Goal: Information Seeking & Learning: Stay updated

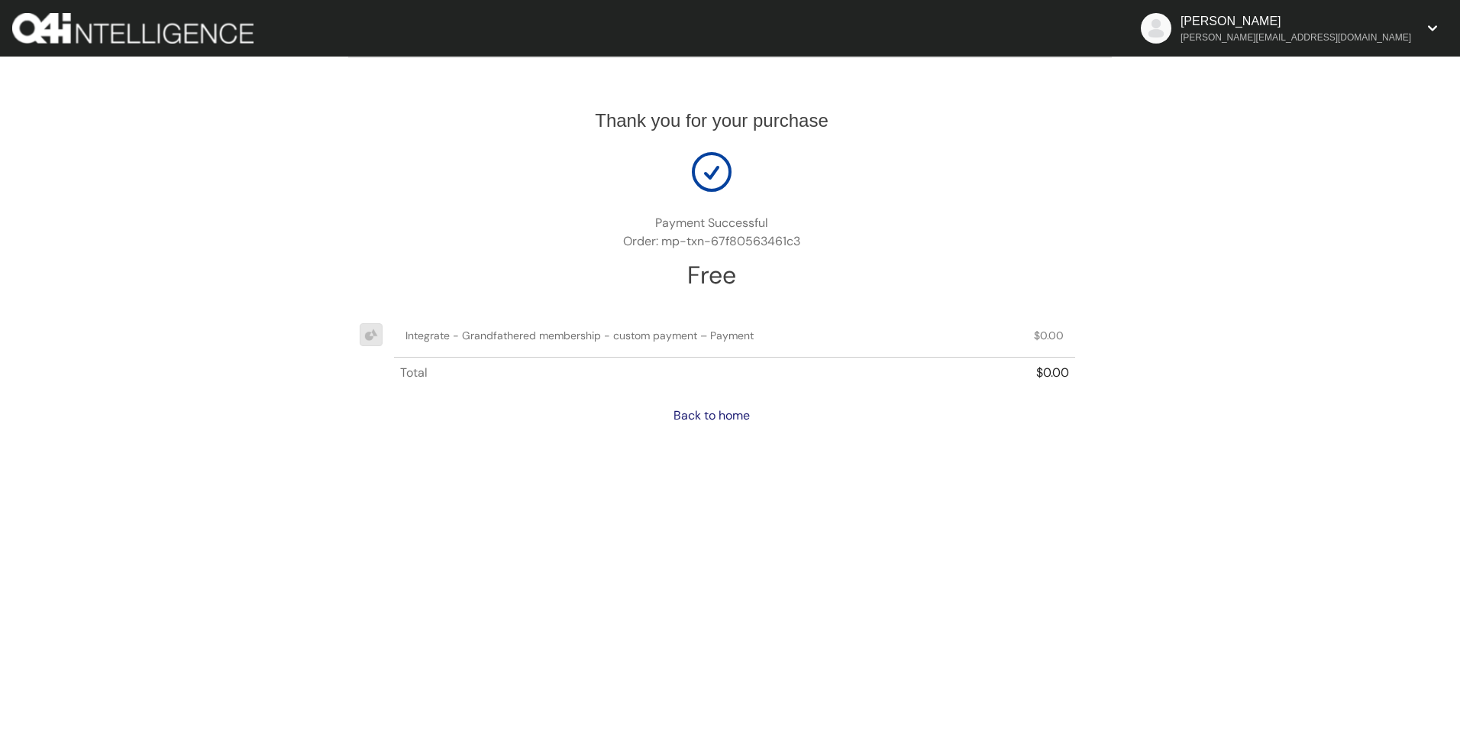
click at [736, 412] on link "Back to home" at bounding box center [712, 415] width 76 height 16
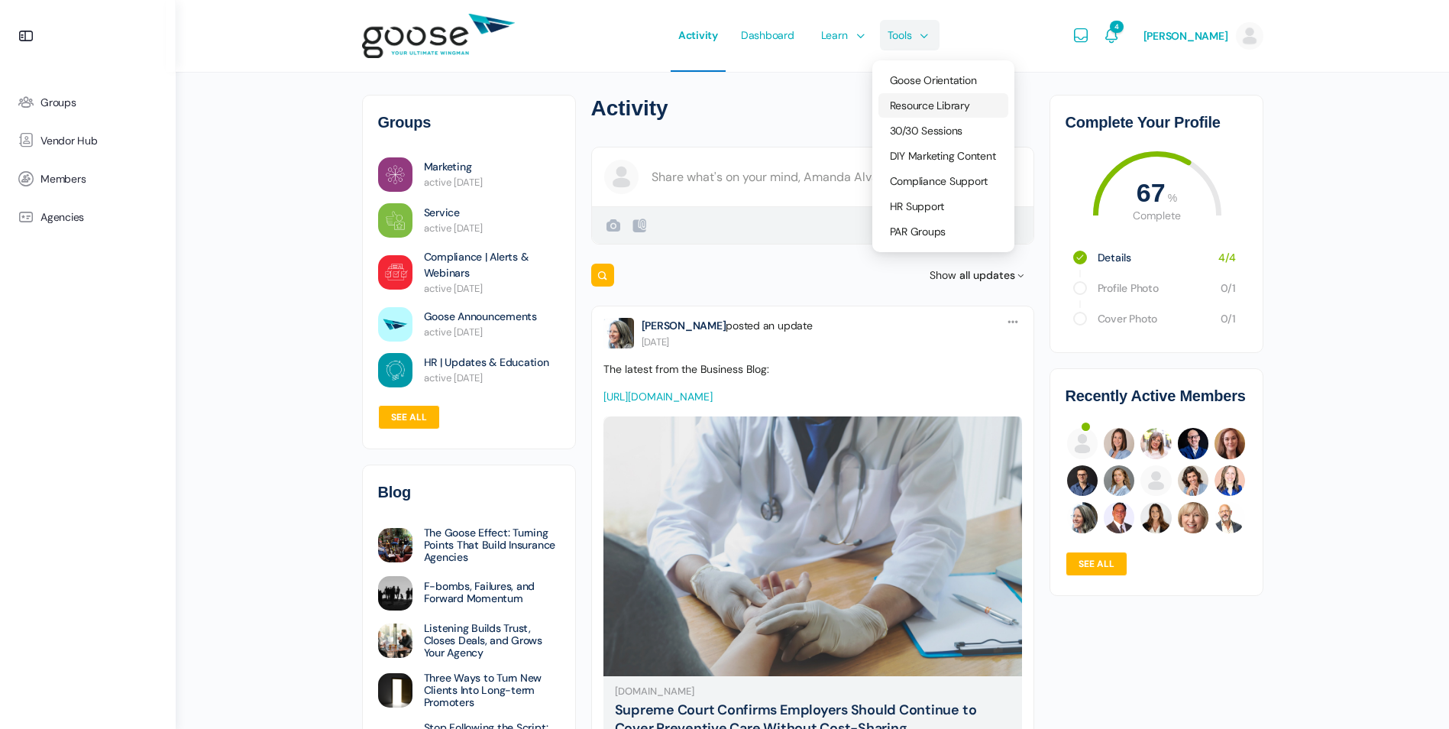
click at [907, 104] on span "Resource Library" at bounding box center [930, 106] width 80 height 14
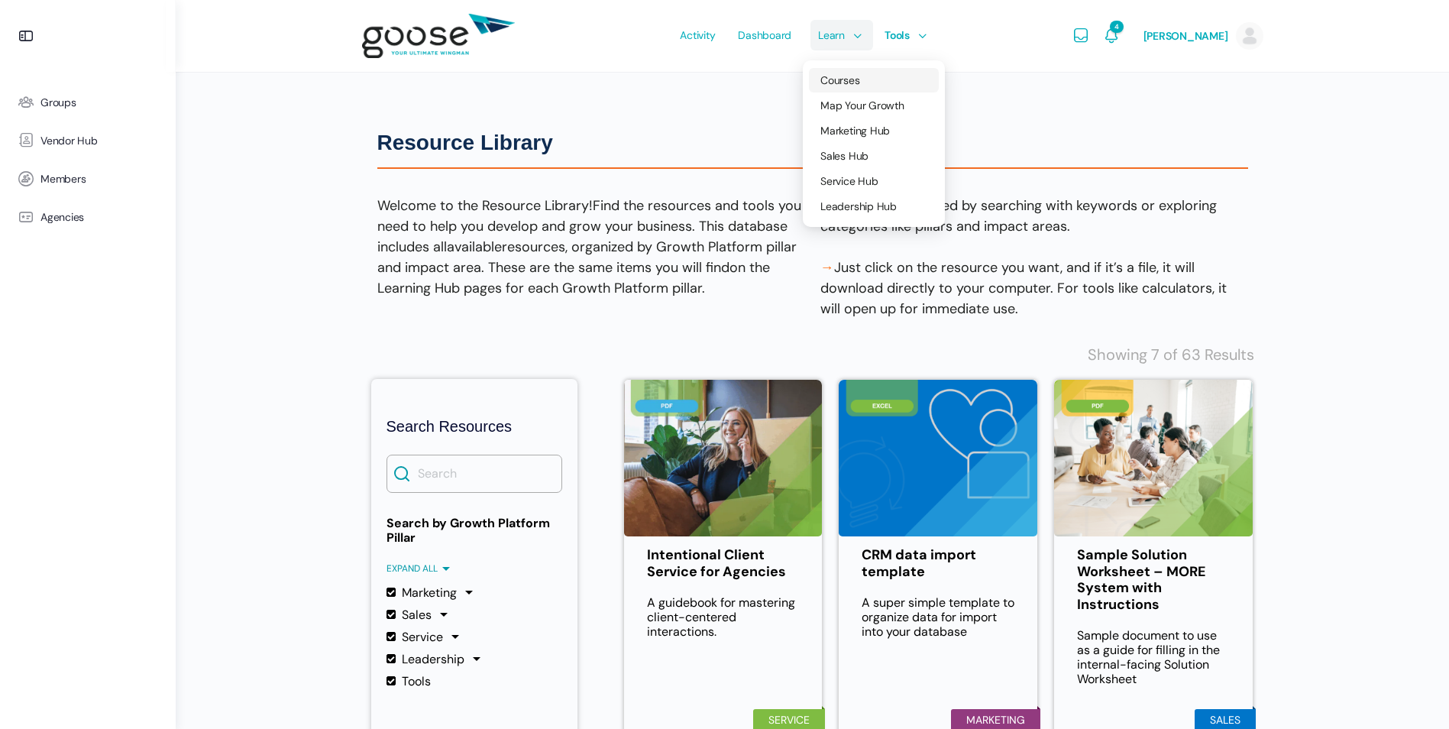
click at [844, 73] on span "Courses" at bounding box center [839, 80] width 39 height 14
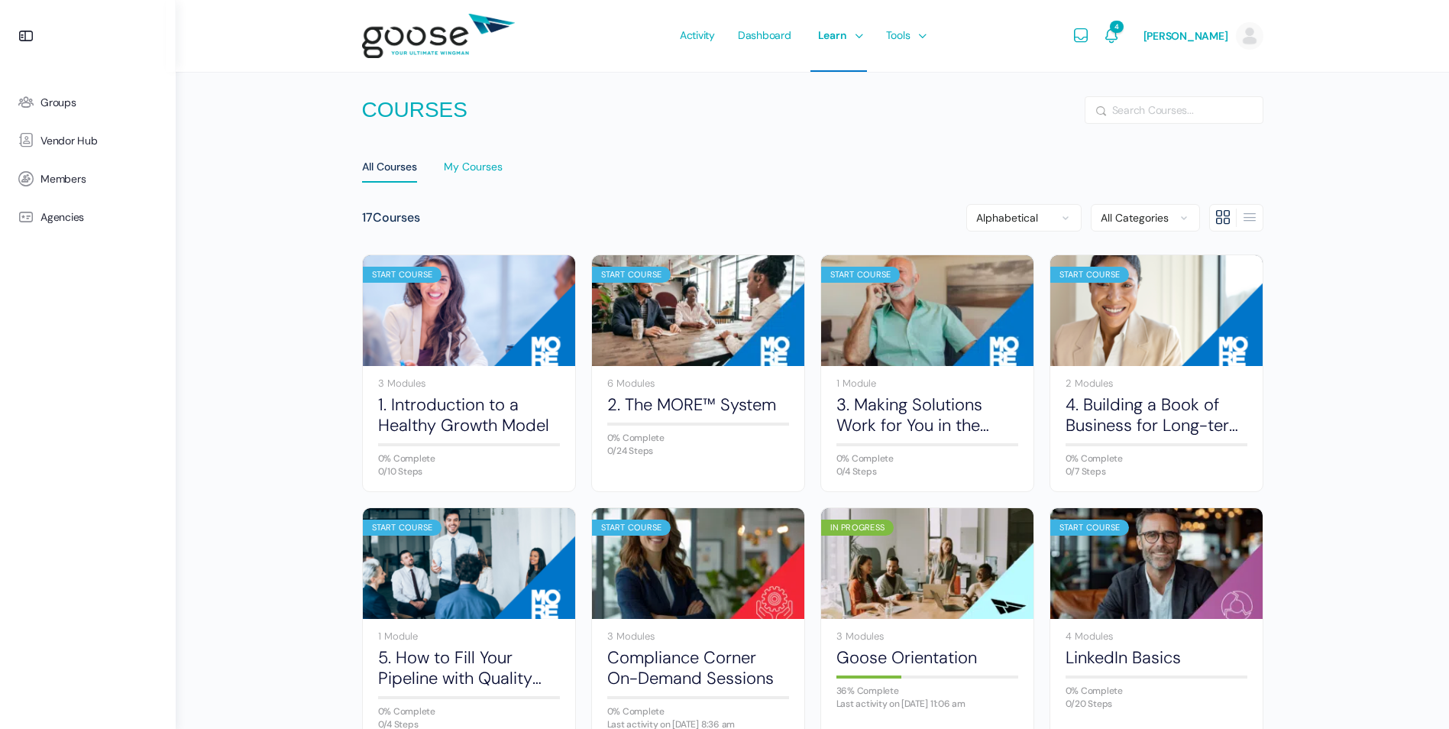
click at [496, 160] on div "My Courses" at bounding box center [473, 171] width 59 height 23
click at [1180, 219] on select "All Categories Sales Marketing Service" at bounding box center [1145, 217] width 109 height 27
click at [1020, 175] on ul "All Courses My Courses" at bounding box center [812, 167] width 901 height 36
click at [365, 165] on div "All Courses" at bounding box center [389, 171] width 55 height 23
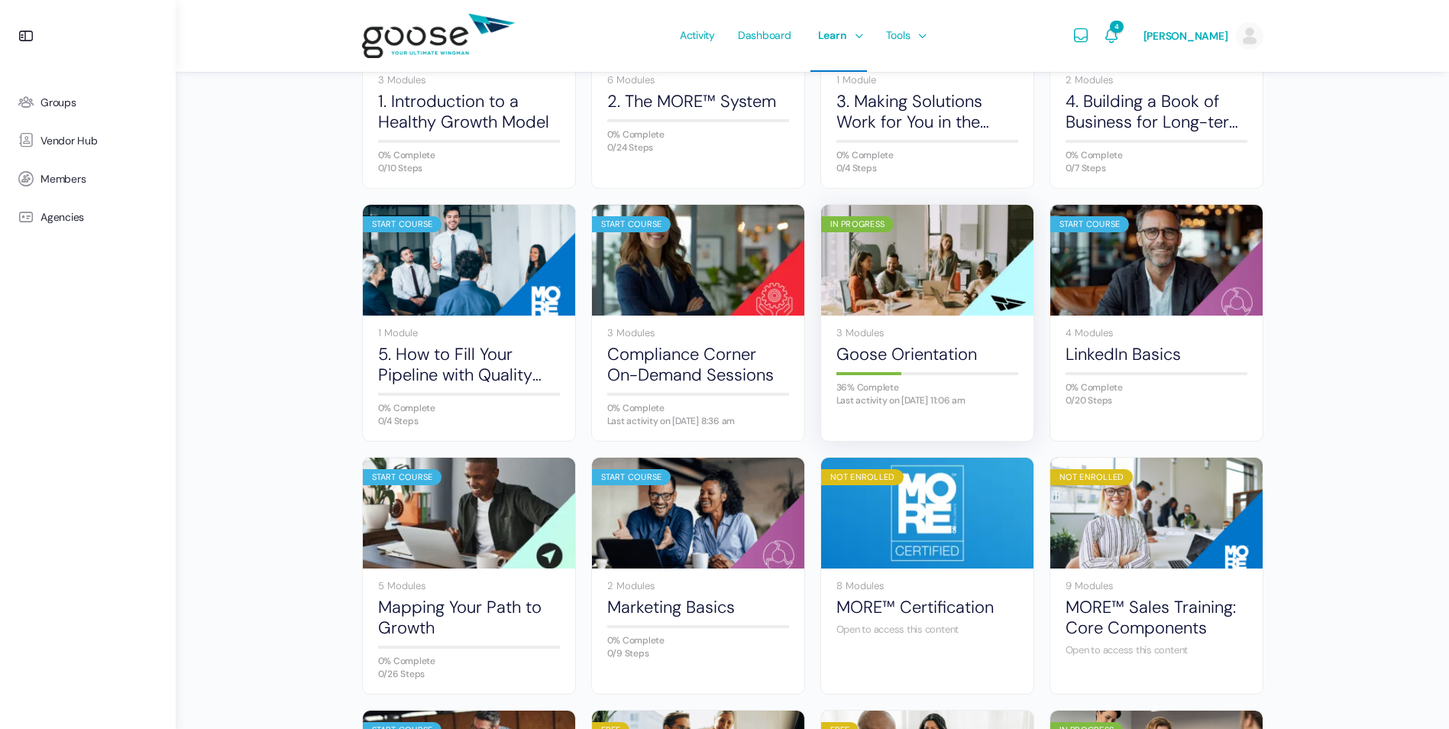
scroll to position [306, 0]
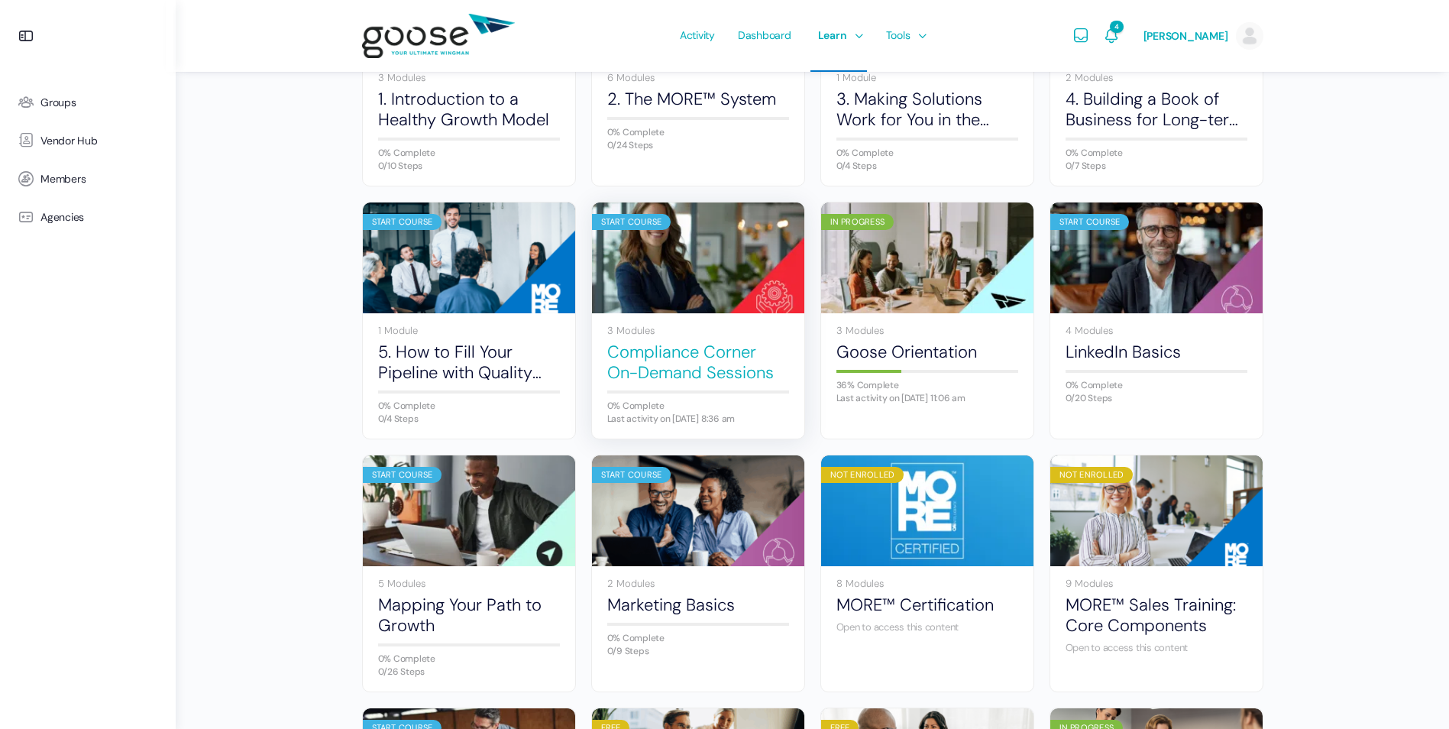
click at [679, 355] on link "Compliance Corner On-Demand Sessions" at bounding box center [698, 362] width 182 height 42
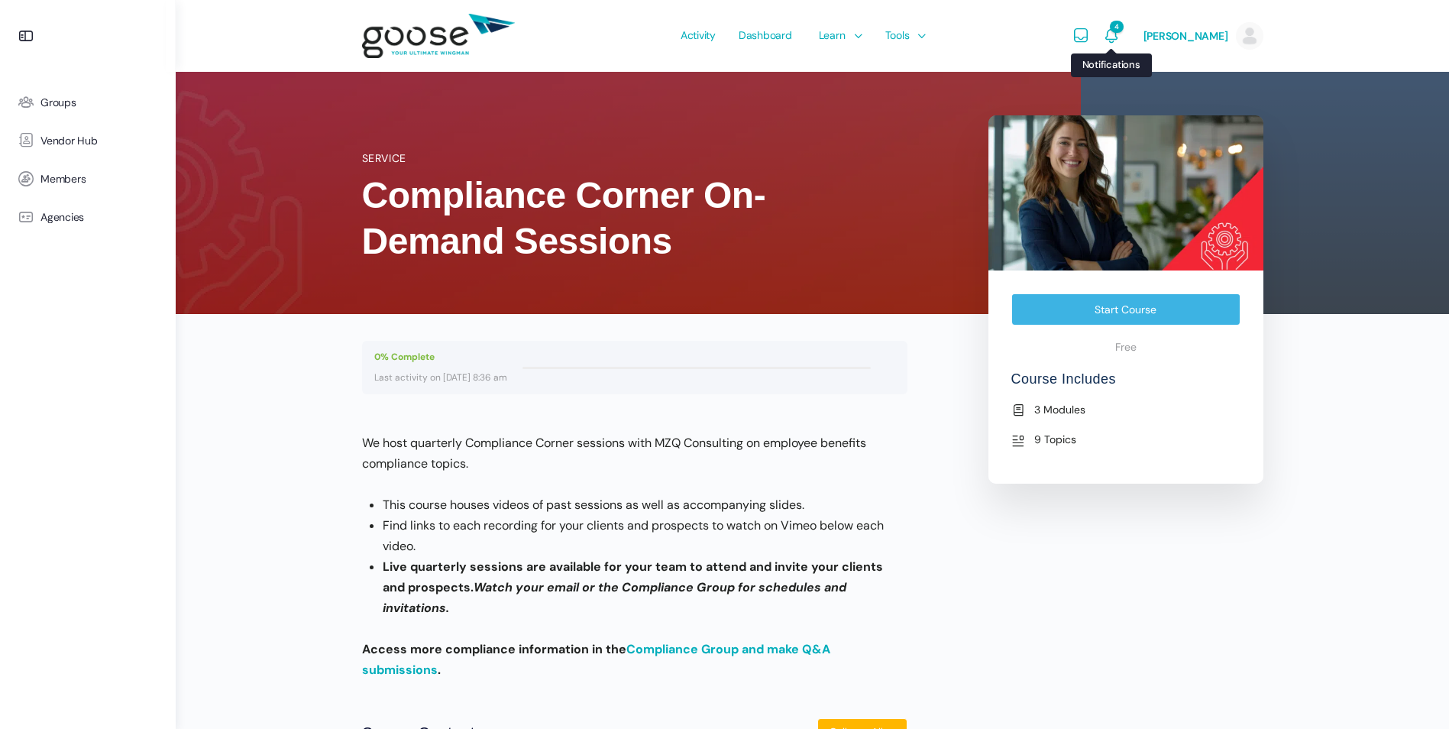
click at [1121, 34] on icon "Notifications" at bounding box center [1111, 36] width 18 height 18
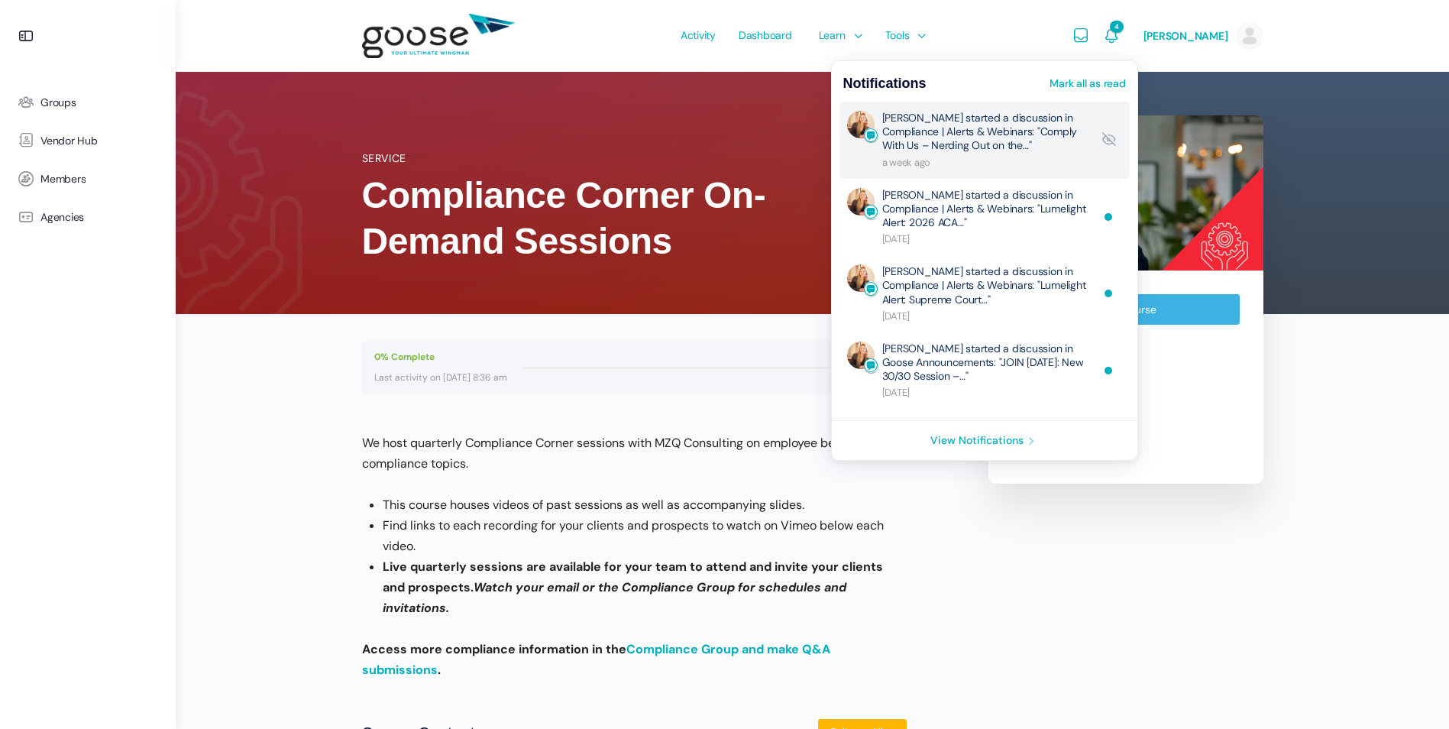
click at [997, 139] on link "Meg Hooper started a discussion in Compliance | Alerts & Webinars: "Comply With…" at bounding box center [986, 140] width 209 height 59
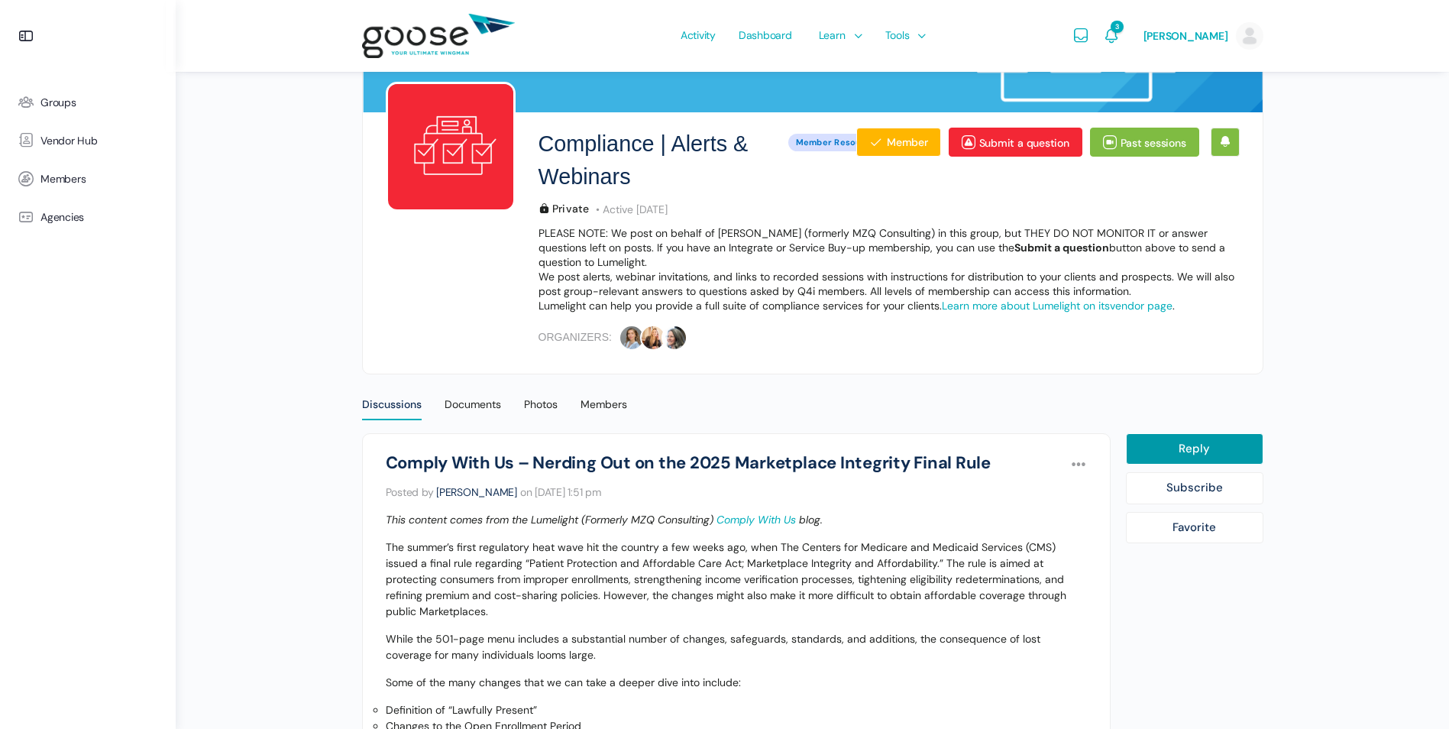
scroll to position [153, 0]
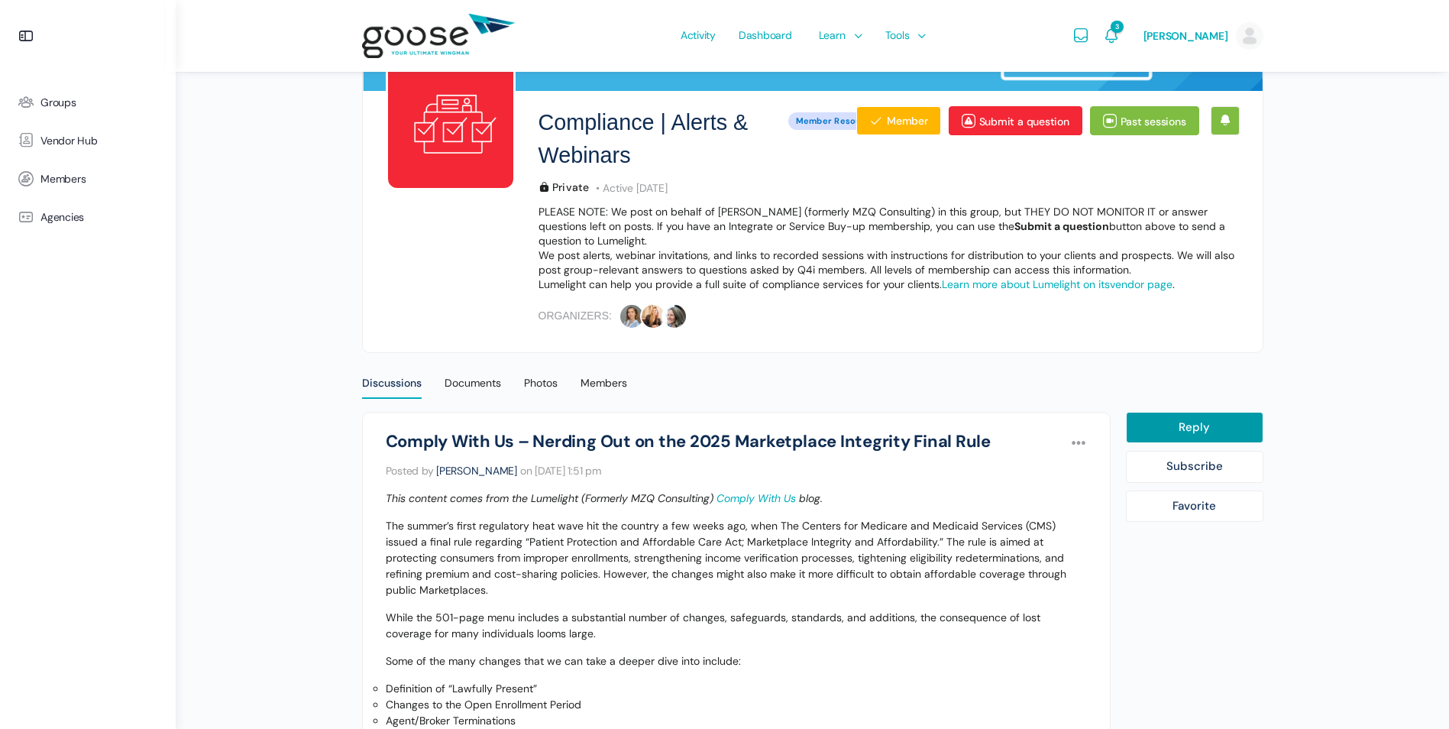
click at [777, 494] on link "Comply With Us" at bounding box center [755, 498] width 79 height 14
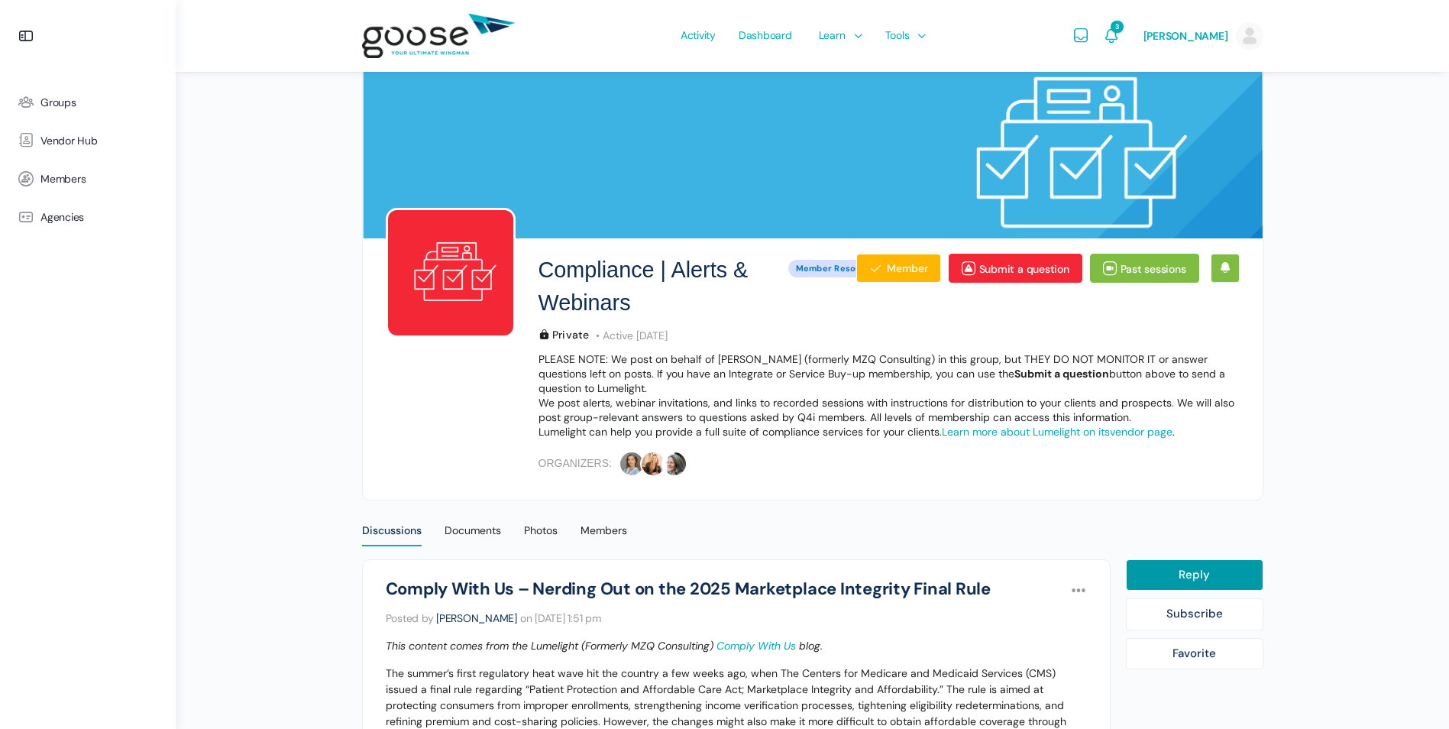
scroll to position [0, 0]
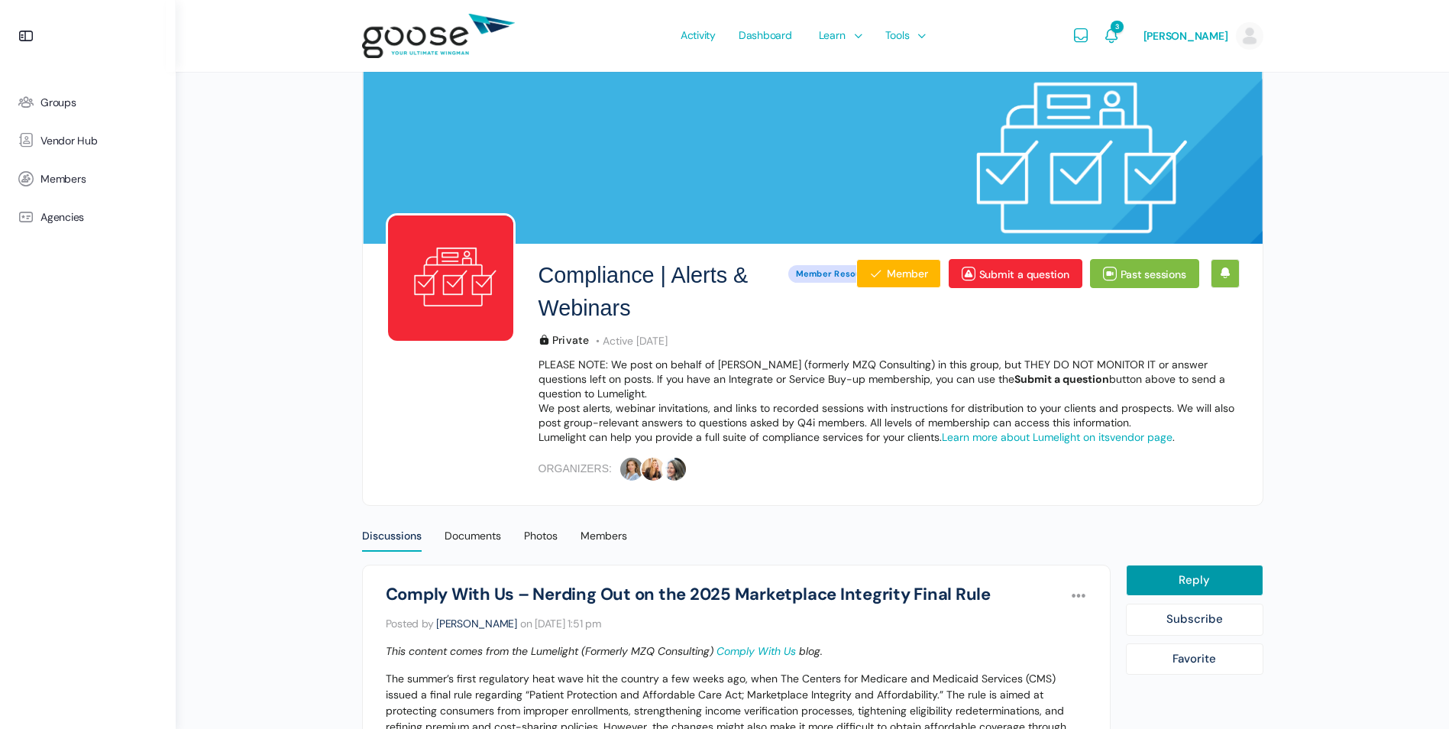
click at [1126, 252] on div "Compliance | Alerts & Webinars Private Member Resources Member Submit a questio…" at bounding box center [888, 363] width 701 height 238
click at [1128, 265] on link "Past sessions" at bounding box center [1144, 273] width 109 height 29
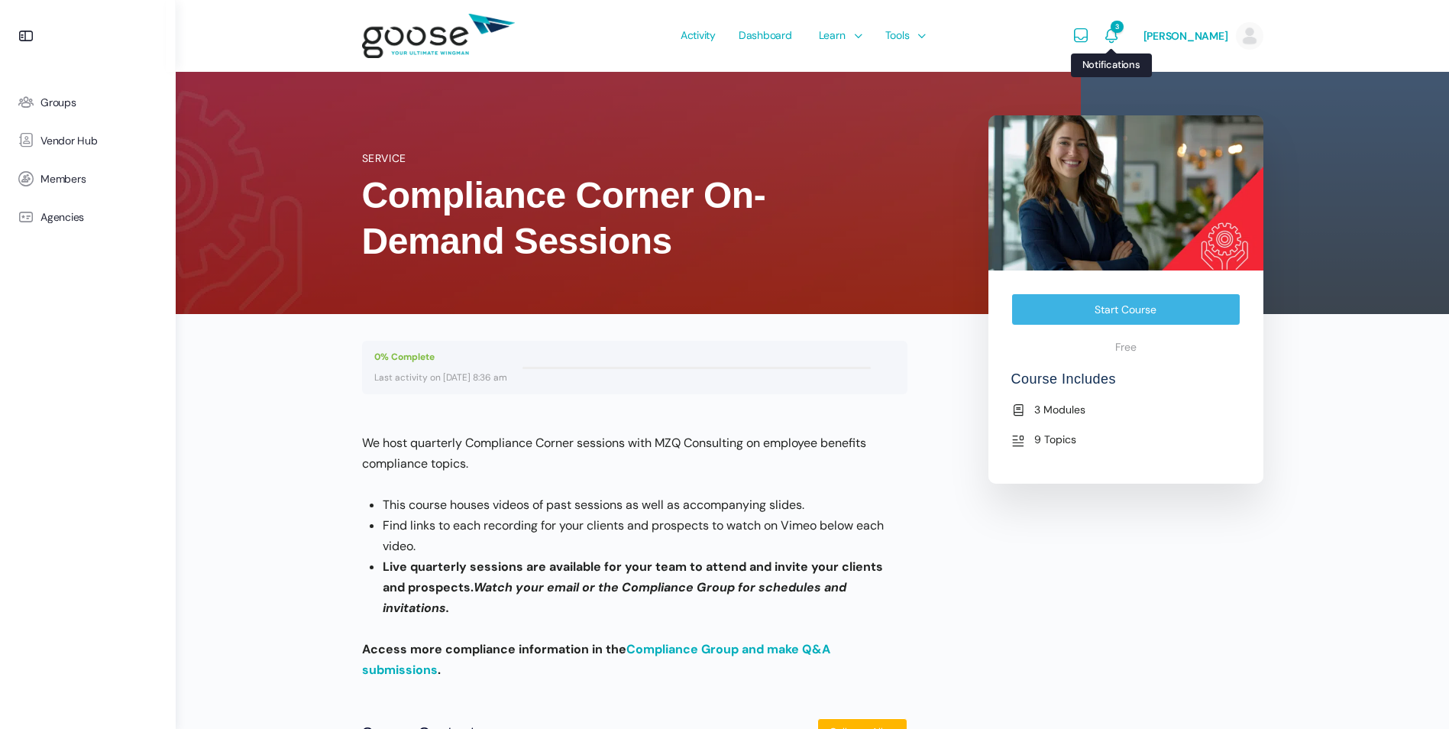
click at [1113, 30] on icon "Notifications" at bounding box center [1111, 36] width 18 height 18
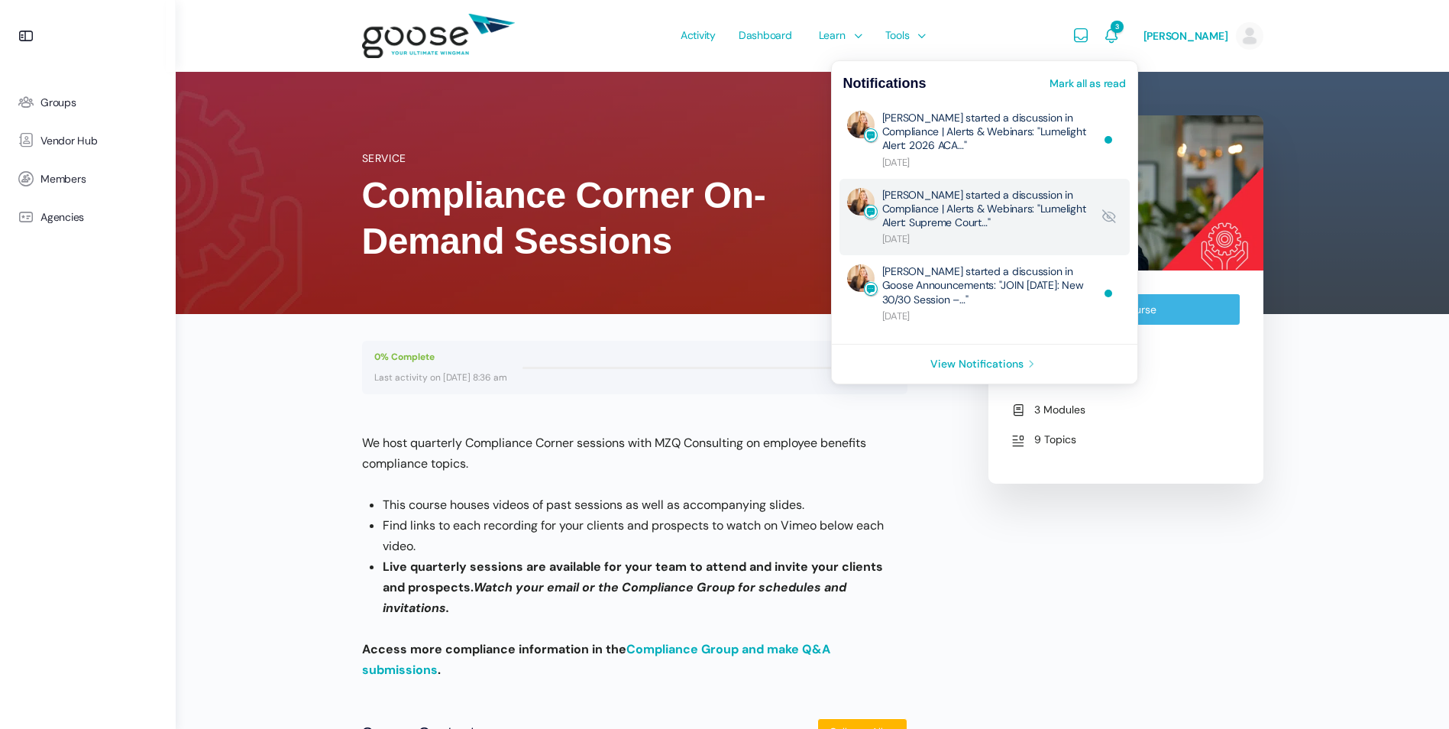
click at [984, 225] on link "[PERSON_NAME] started a discussion in Compliance | Alerts & Webinars: "Lumeligh…" at bounding box center [986, 217] width 209 height 59
